Goal: Task Accomplishment & Management: Use online tool/utility

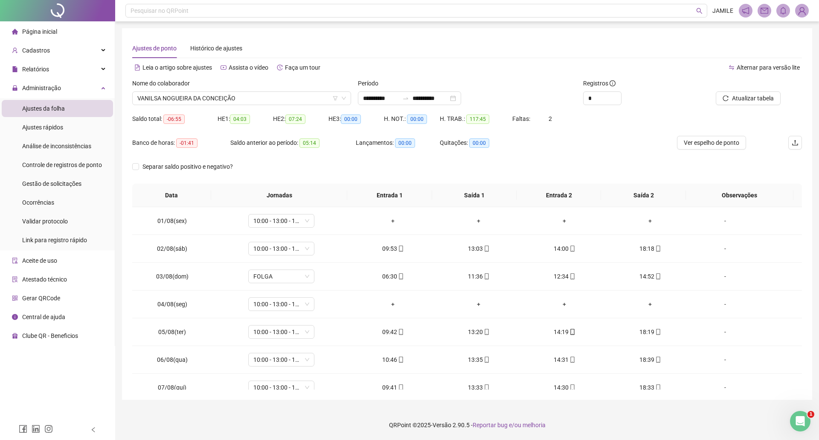
scroll to position [376, 0]
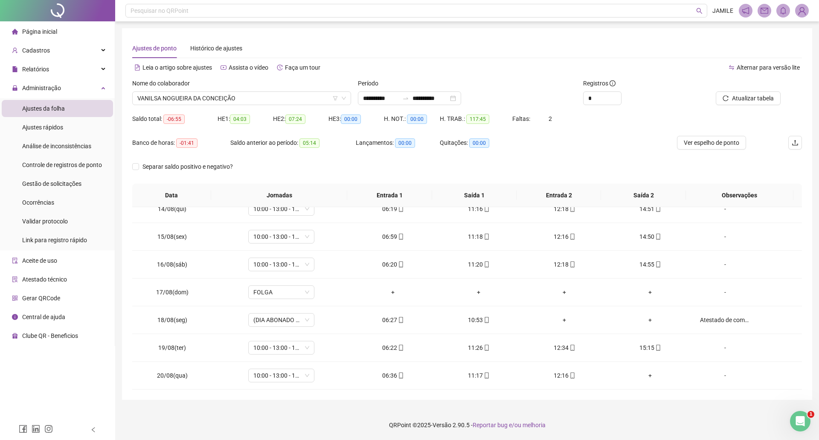
click at [542, 22] on div "**********" at bounding box center [467, 220] width 704 height 440
click at [74, 52] on div "Cadastros" at bounding box center [57, 50] width 111 height 17
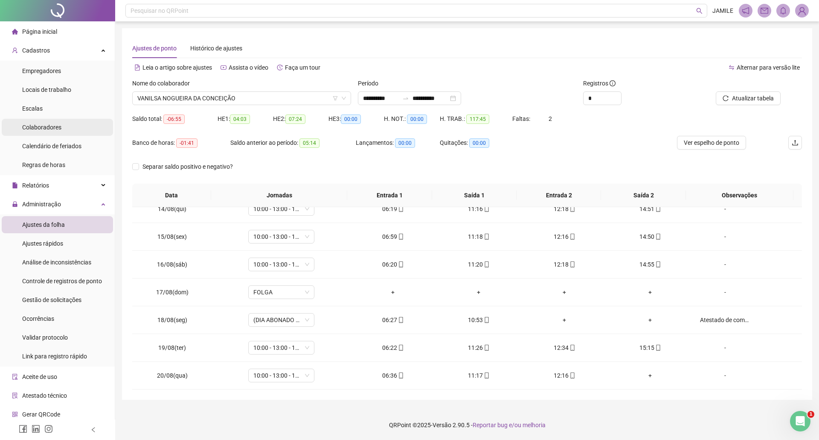
click at [58, 122] on div "Colaboradores" at bounding box center [41, 127] width 39 height 17
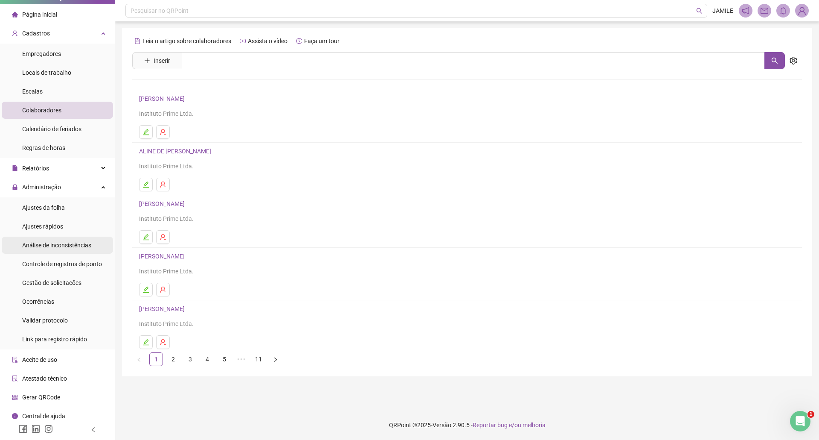
scroll to position [22, 0]
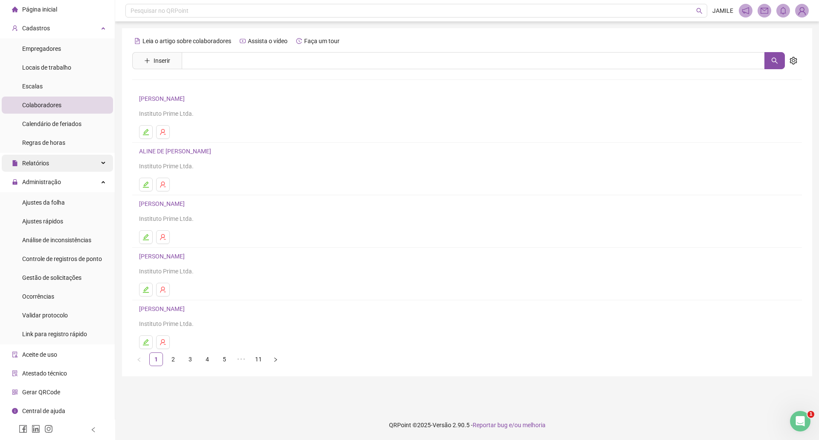
click at [57, 164] on div "Relatórios" at bounding box center [57, 162] width 111 height 17
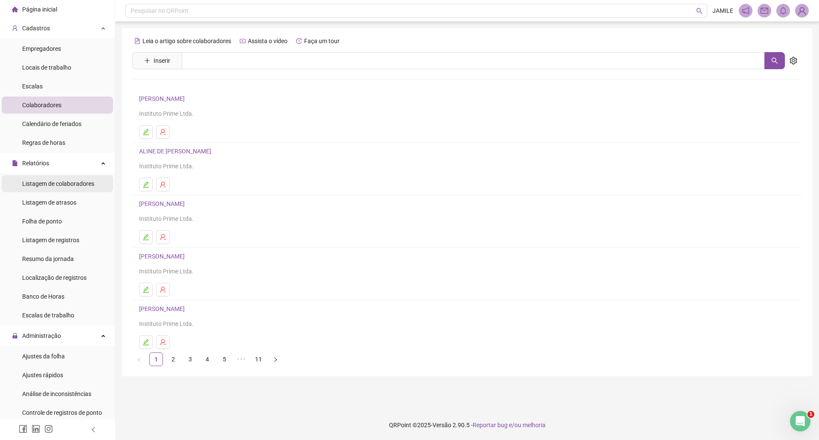
click at [64, 186] on span "Listagem de colaboradores" at bounding box center [58, 183] width 72 height 7
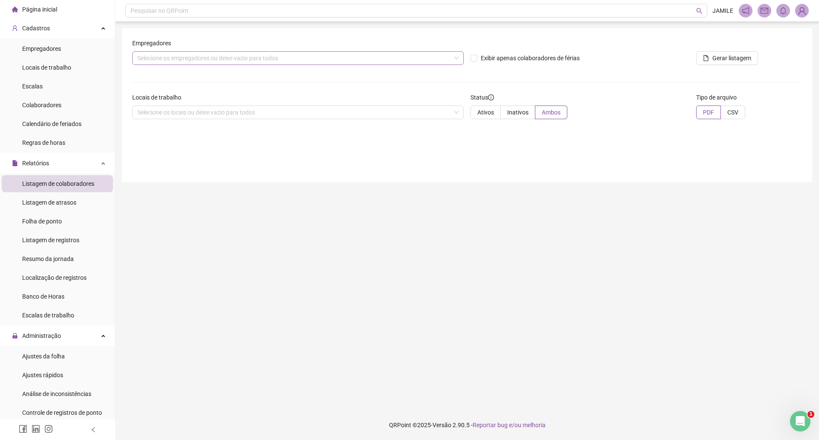
click at [236, 55] on div "Selecione os empregadores ou deixe vazio para todos" at bounding box center [298, 58] width 332 height 14
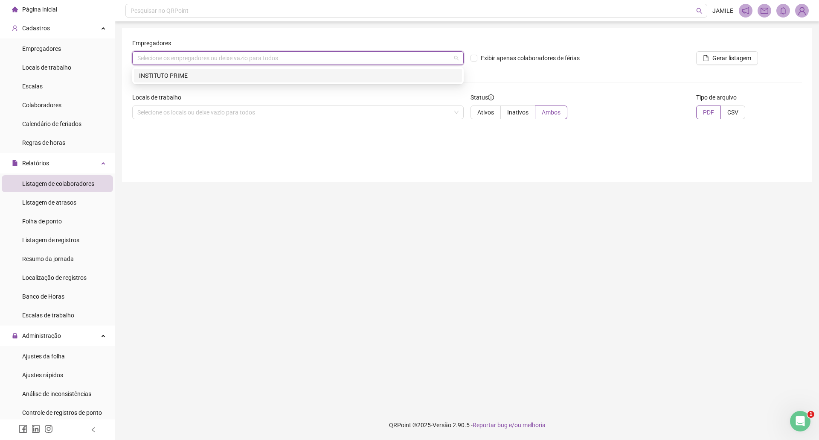
click at [238, 74] on div "INSTITUTO PRIME" at bounding box center [298, 75] width 318 height 9
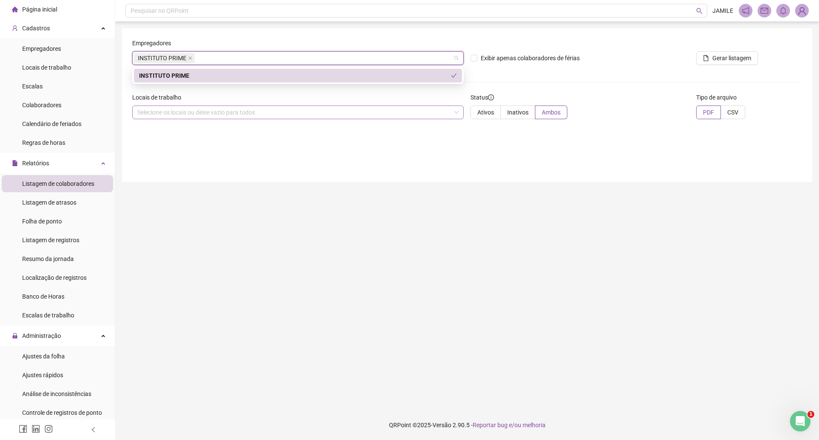
click at [240, 108] on div "Selecione os locais ou deixe vazio para todos" at bounding box center [298, 112] width 332 height 14
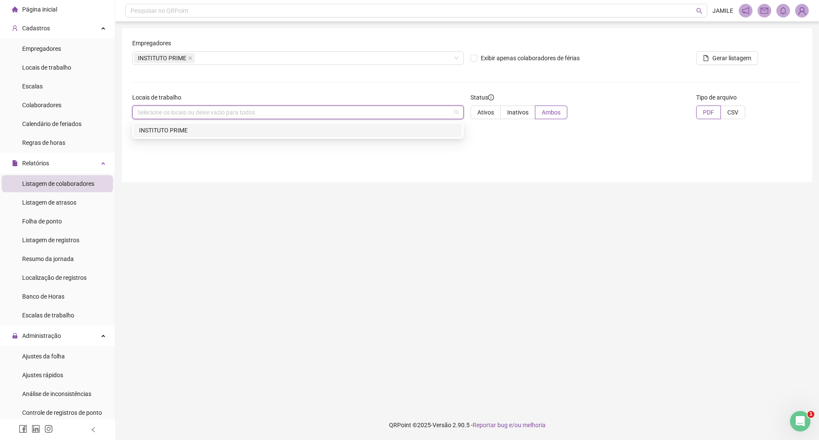
click at [231, 126] on div "INSTITUTO PRIME" at bounding box center [298, 129] width 318 height 9
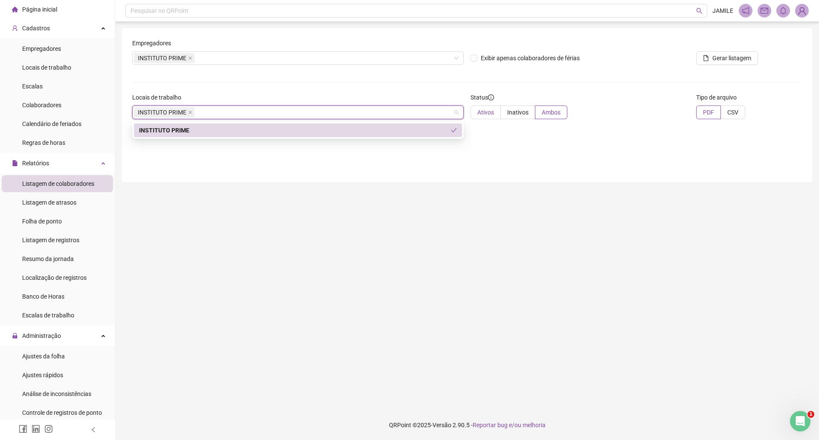
click at [480, 106] on label "Ativos" at bounding box center [486, 112] width 30 height 14
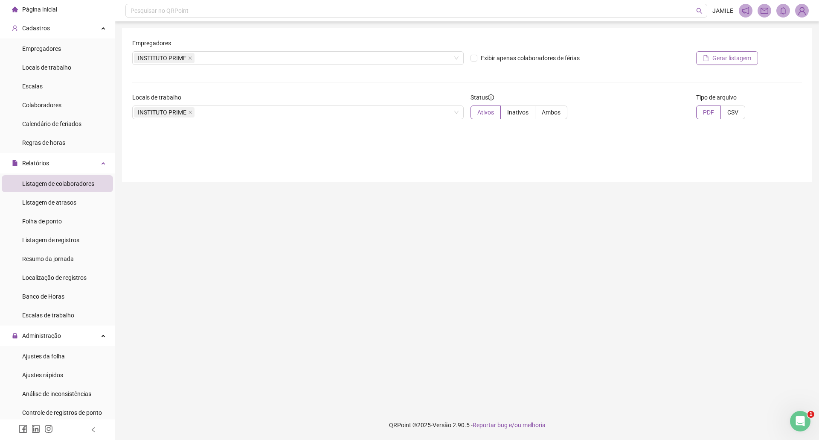
click at [717, 57] on span "Gerar listagem" at bounding box center [732, 57] width 39 height 9
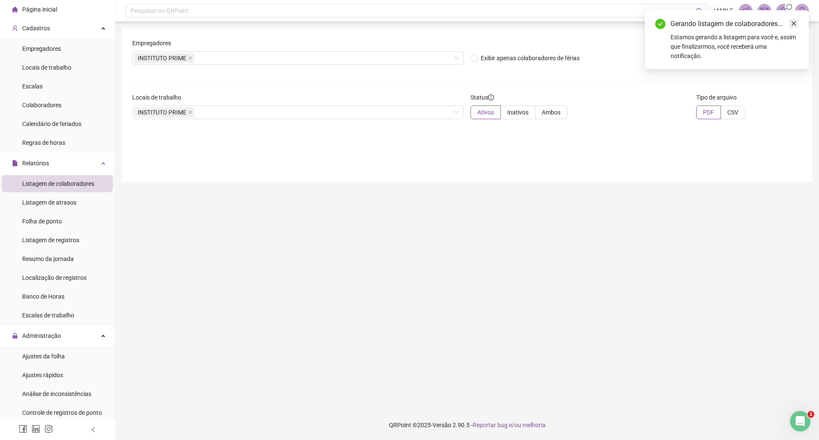
click at [795, 24] on icon "close" at bounding box center [794, 23] width 5 height 5
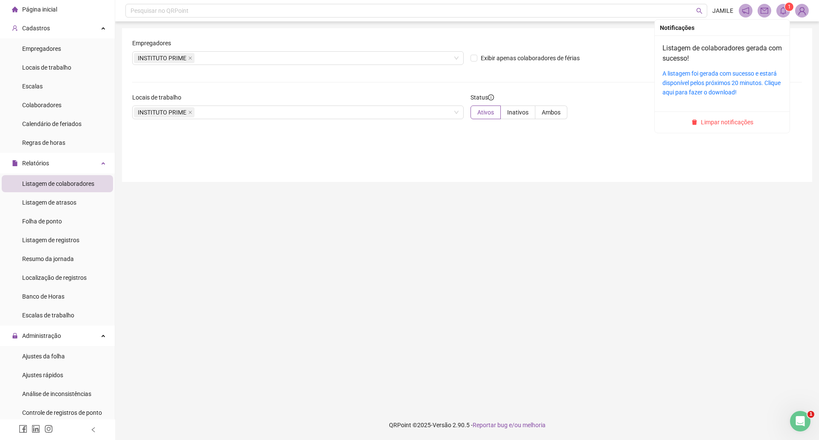
click at [786, 14] on icon "bell" at bounding box center [784, 11] width 8 height 8
click at [718, 76] on link "A listagem foi gerada com sucesso e estará disponível pelos próximos 20 minutos…" at bounding box center [722, 83] width 118 height 26
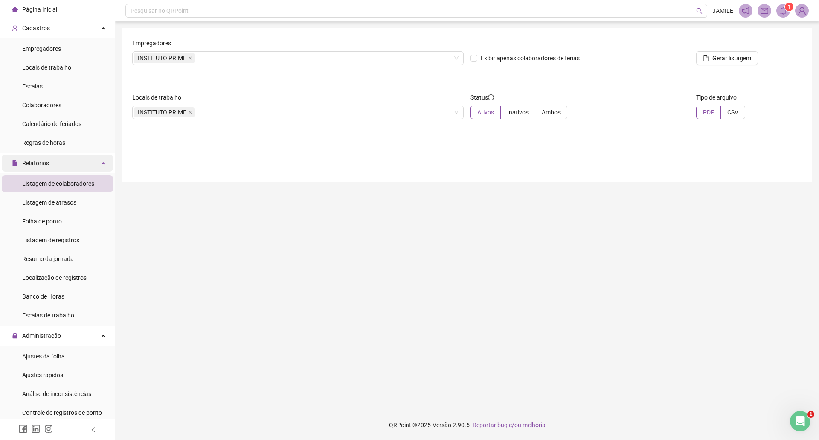
click at [69, 170] on div "Relatórios" at bounding box center [57, 162] width 111 height 17
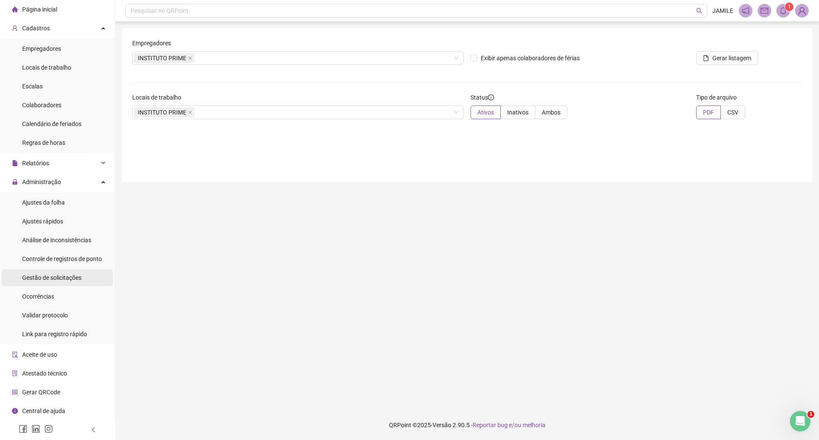
click at [72, 275] on span "Gestão de solicitações" at bounding box center [51, 277] width 59 height 7
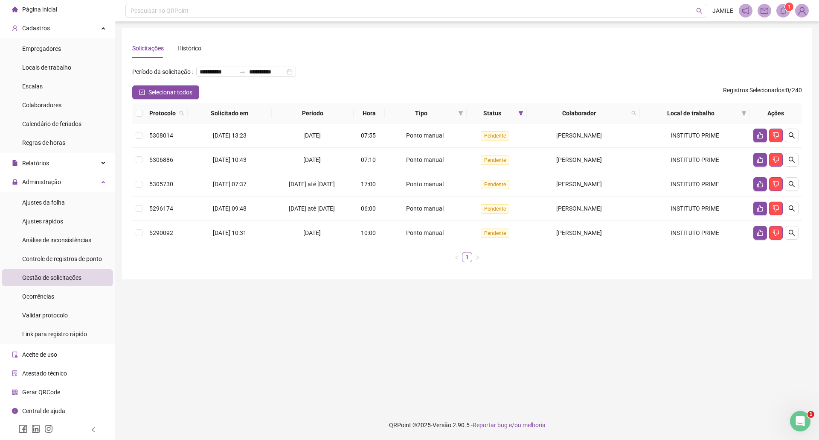
click at [409, 69] on div "**********" at bounding box center [467, 75] width 670 height 20
click at [695, 304] on main "**********" at bounding box center [467, 215] width 690 height 375
click at [36, 81] on div "Escalas" at bounding box center [32, 86] width 20 height 17
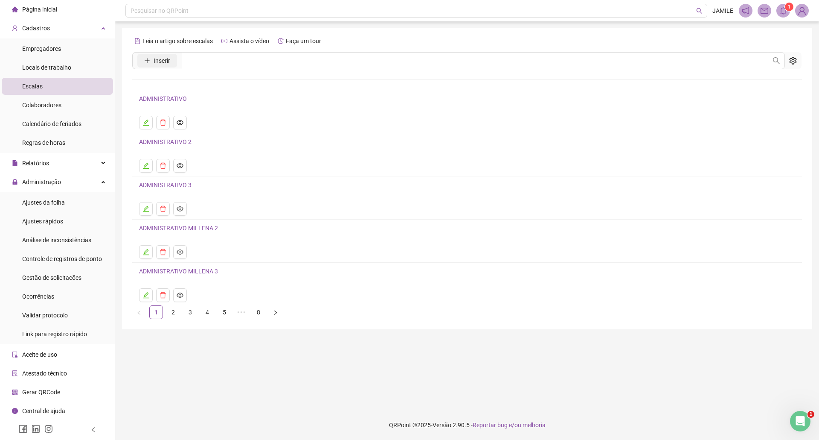
click at [154, 60] on span "Inserir" at bounding box center [162, 60] width 17 height 9
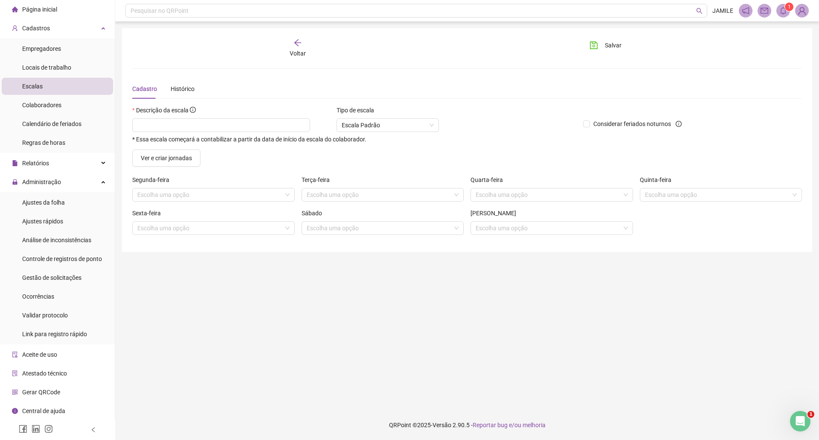
click at [287, 52] on div "Voltar" at bounding box center [298, 48] width 106 height 20
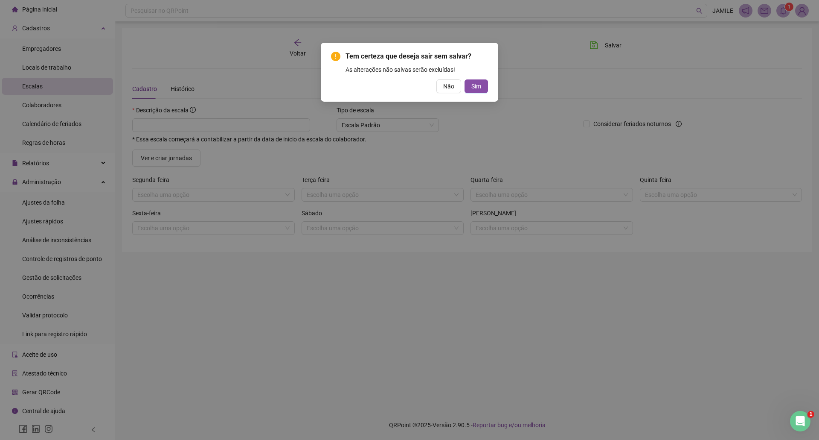
click at [448, 93] on div "Tem certeza que deseja sair sem salvar? As alterações não salvas serão excluída…" at bounding box center [410, 72] width 178 height 59
click at [50, 175] on div "Tem certeza que deseja sair sem salvar? As alterações não salvas serão excluída…" at bounding box center [409, 220] width 819 height 440
click at [446, 82] on span "Não" at bounding box center [448, 86] width 11 height 9
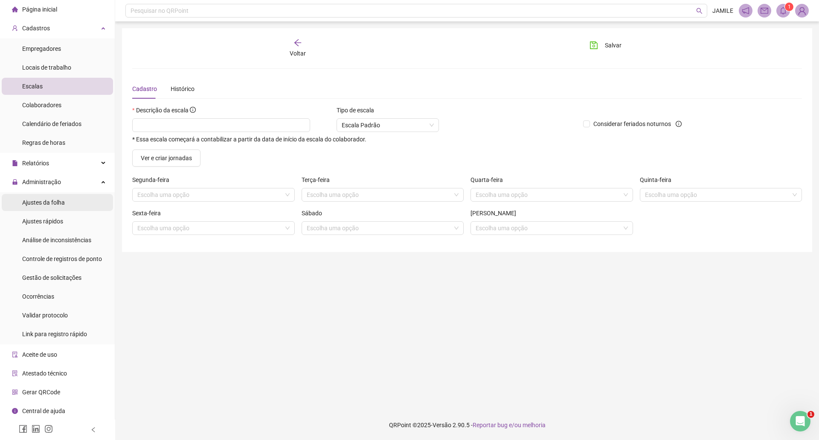
click at [58, 196] on div "Ajustes da folha" at bounding box center [43, 202] width 43 height 17
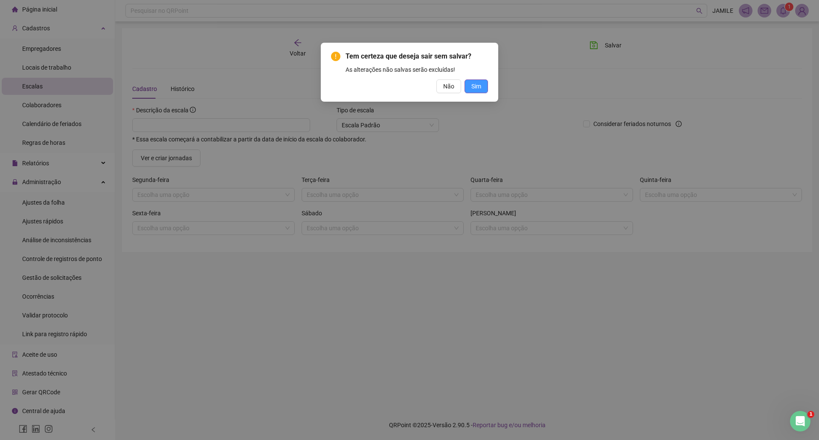
click at [481, 89] on span "Sim" at bounding box center [477, 86] width 10 height 9
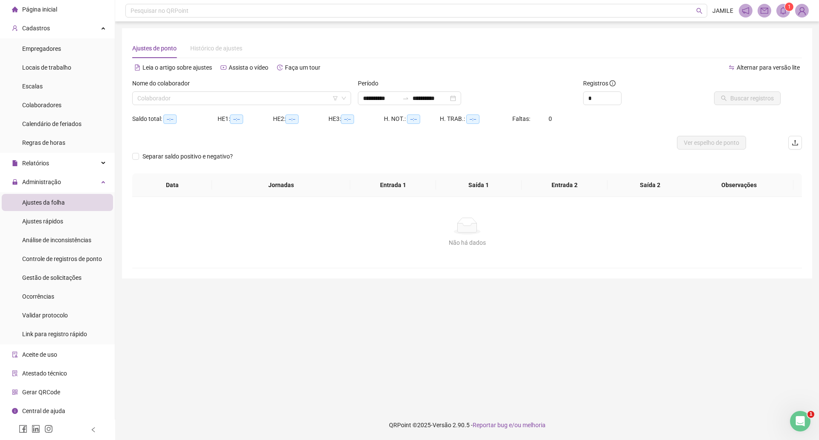
type input "**********"
click at [193, 98] on input "search" at bounding box center [237, 98] width 201 height 13
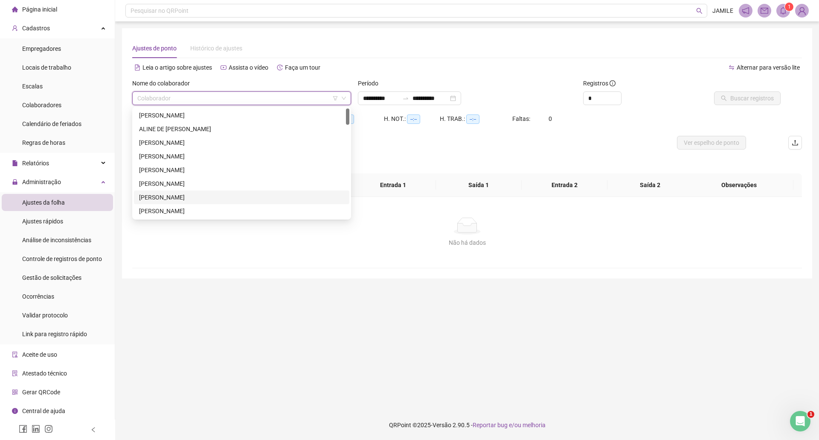
click at [172, 195] on div "[PERSON_NAME]" at bounding box center [241, 196] width 205 height 9
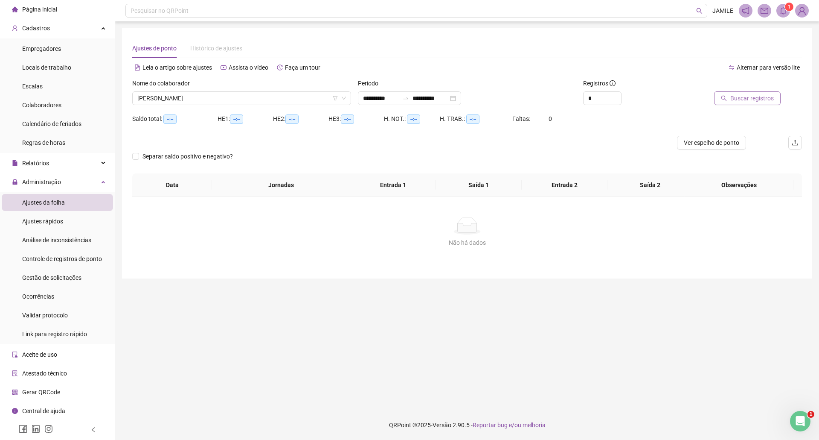
click at [769, 101] on span "Buscar registros" at bounding box center [753, 97] width 44 height 9
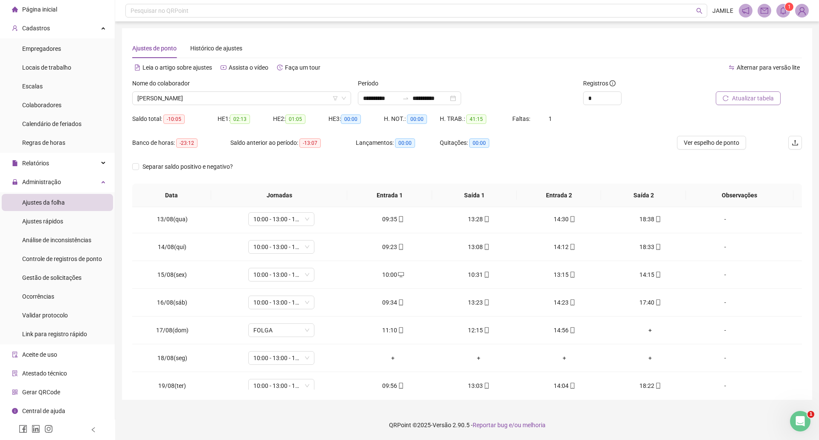
scroll to position [347, 0]
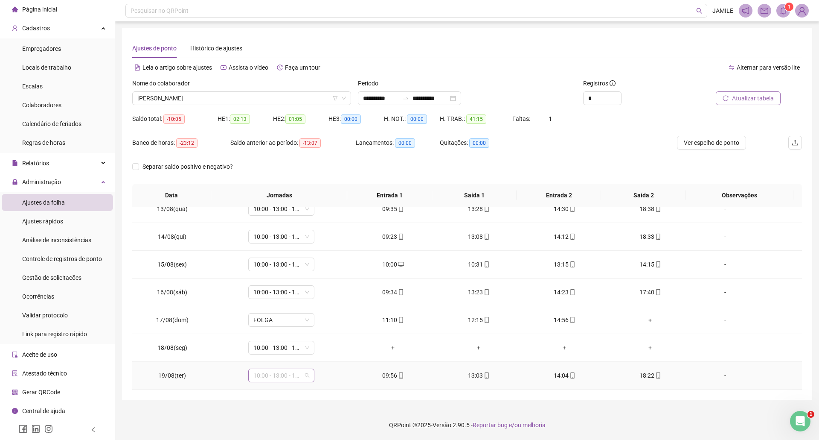
click at [307, 376] on div "10:00 - 13:00 - 14:00 - 18:20" at bounding box center [281, 375] width 66 height 14
click at [552, 161] on div "Separar saldo positivo e negativo?" at bounding box center [467, 172] width 670 height 24
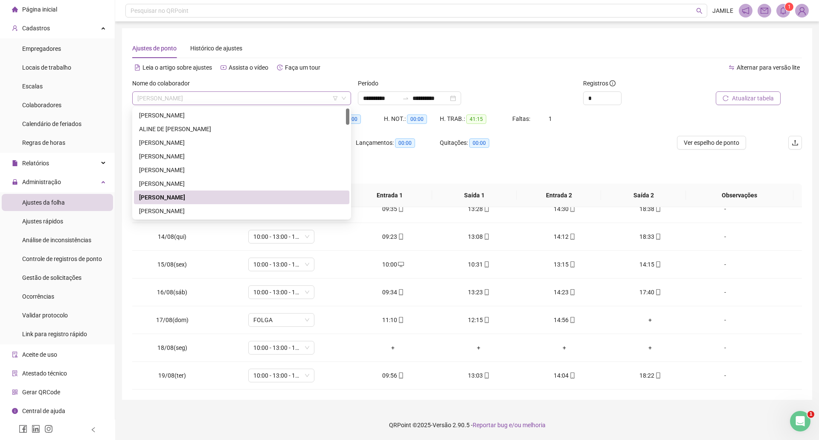
click at [178, 99] on span "[PERSON_NAME]" at bounding box center [241, 98] width 209 height 13
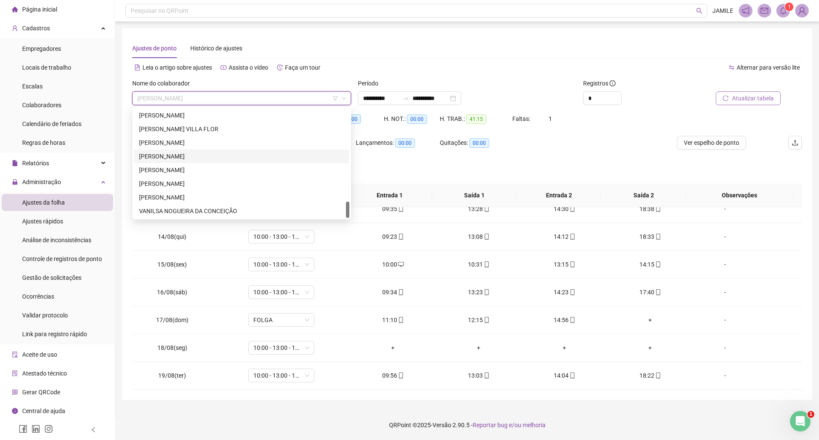
click at [223, 154] on div "[PERSON_NAME]" at bounding box center [241, 155] width 205 height 9
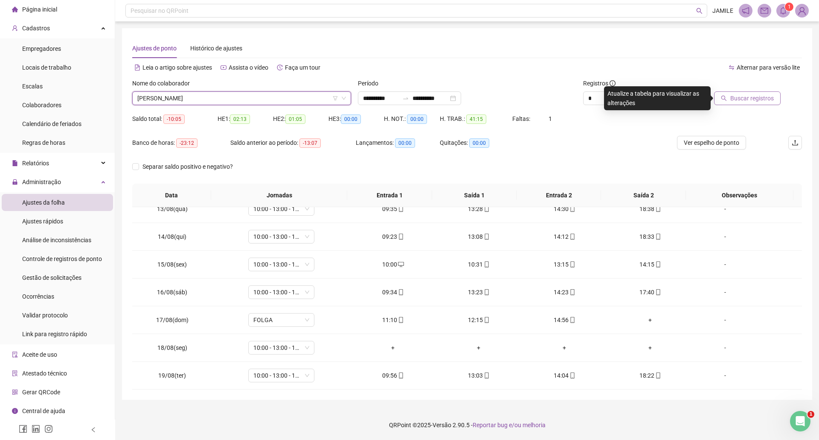
click at [741, 89] on div at bounding box center [738, 85] width 84 height 13
click at [742, 96] on span "Buscar registros" at bounding box center [753, 97] width 44 height 9
